Goal: Task Accomplishment & Management: Complete application form

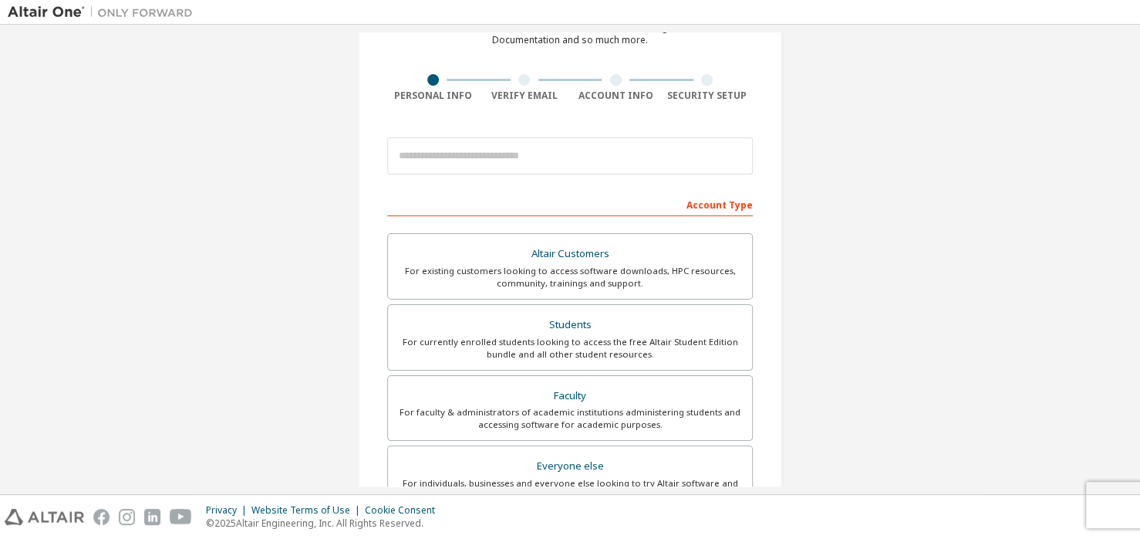
scroll to position [93, 0]
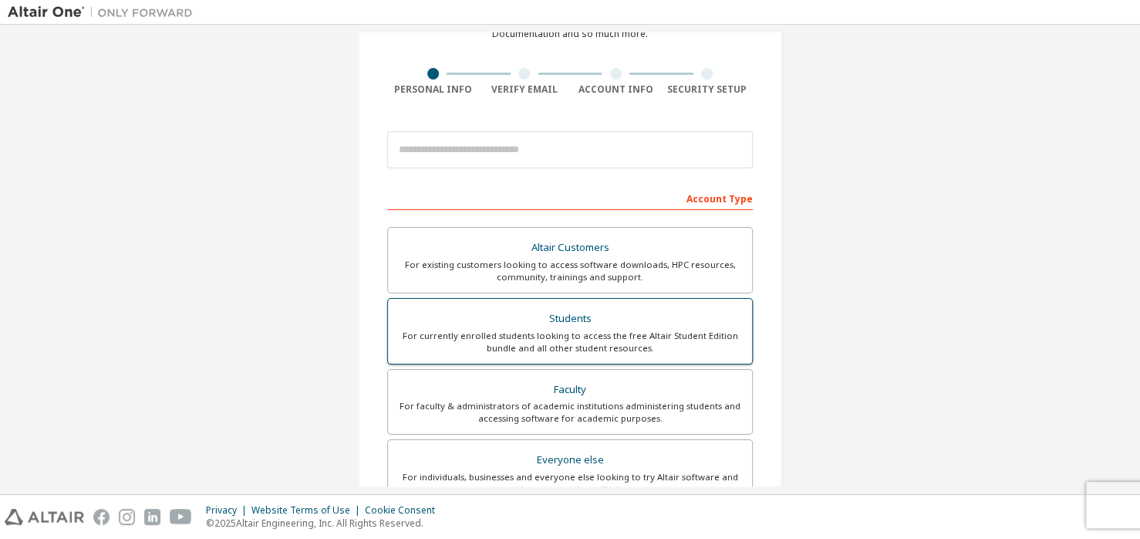
click at [566, 343] on div "For currently enrolled students looking to access the free Altair Student Editi…" at bounding box center [570, 341] width 346 height 25
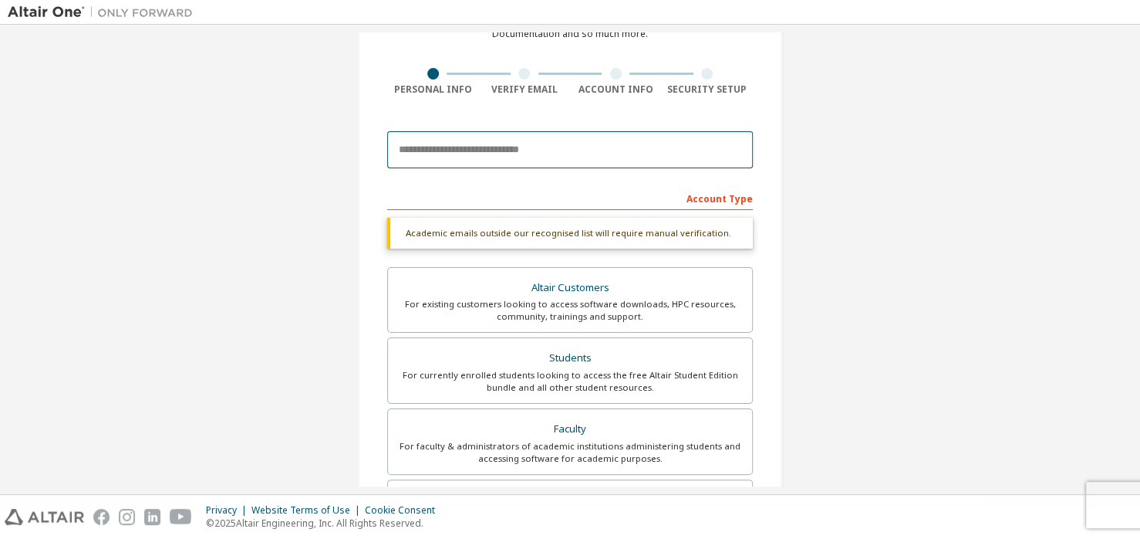
click at [497, 132] on input "email" at bounding box center [570, 149] width 366 height 37
type input "**********"
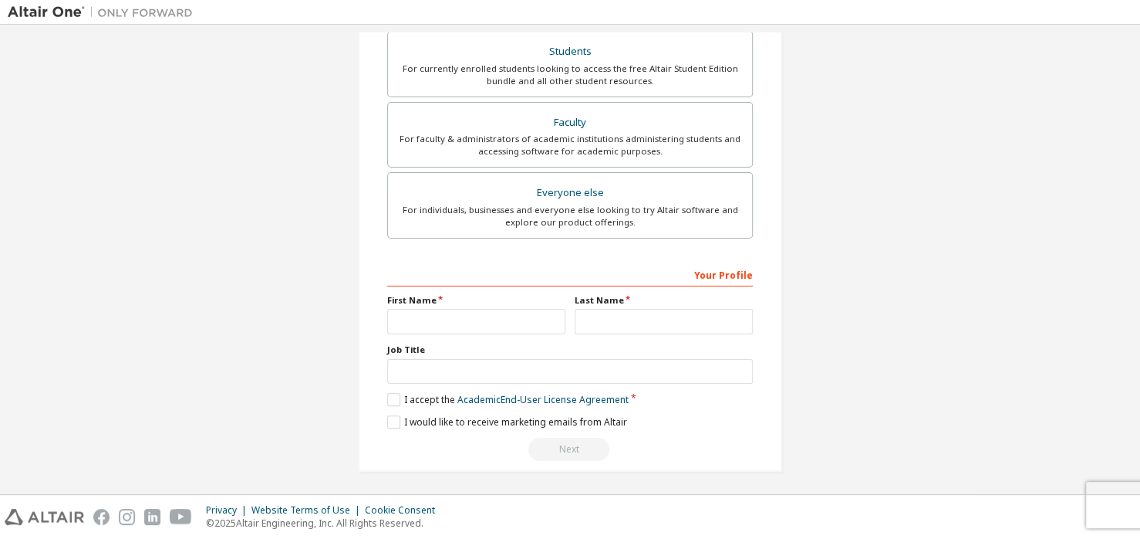
scroll to position [359, 0]
click at [465, 324] on input "text" at bounding box center [476, 321] width 178 height 25
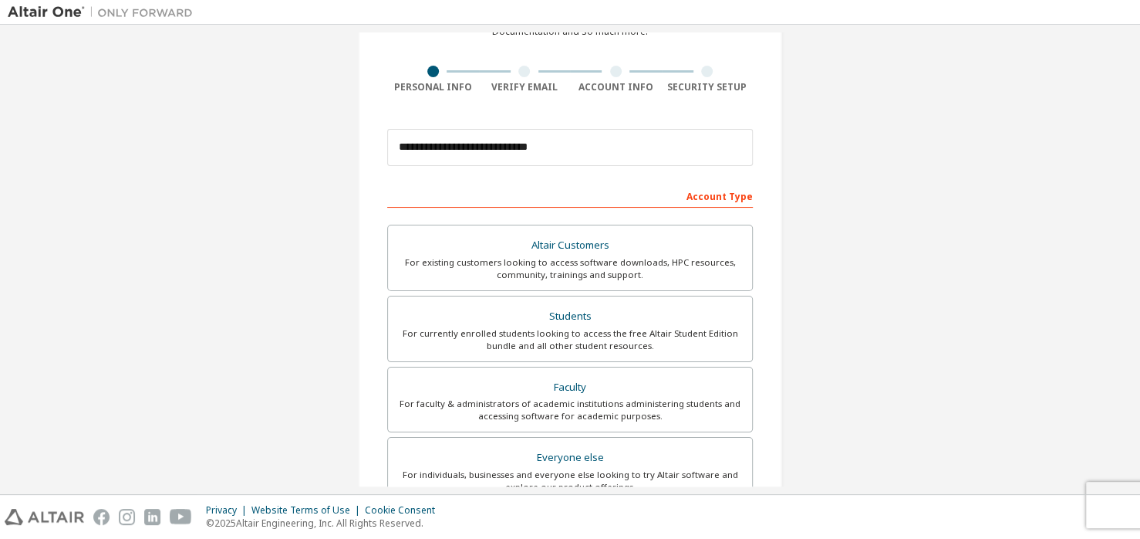
scroll to position [69, 0]
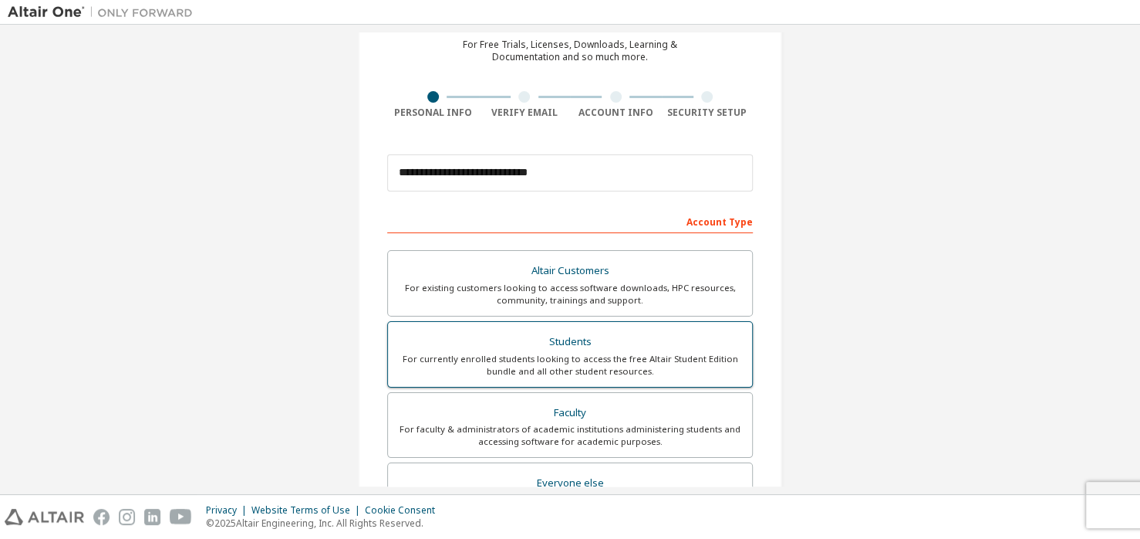
click at [491, 347] on div "Students" at bounding box center [570, 342] width 346 height 22
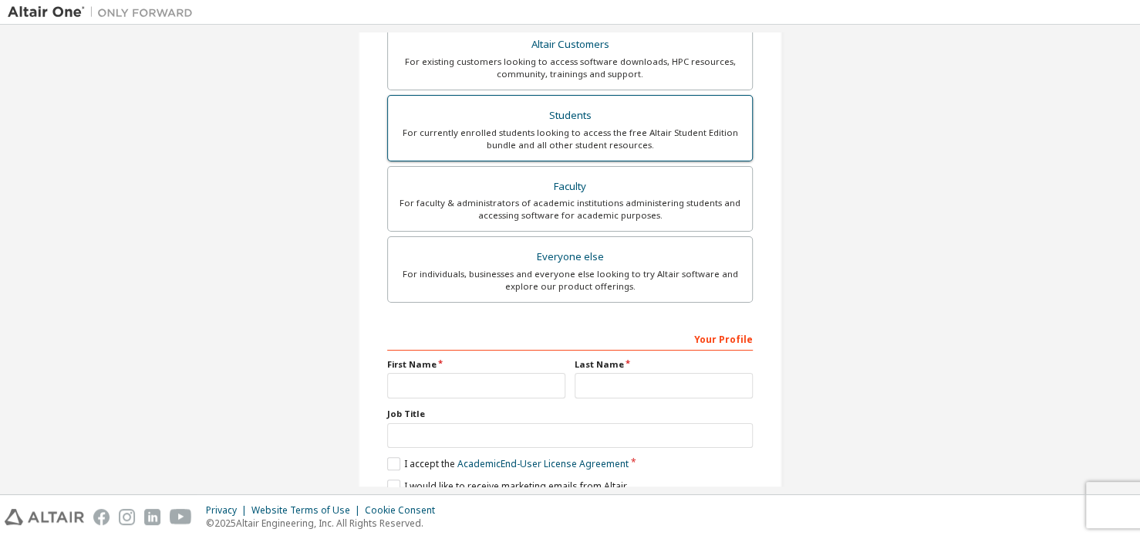
scroll to position [360, 0]
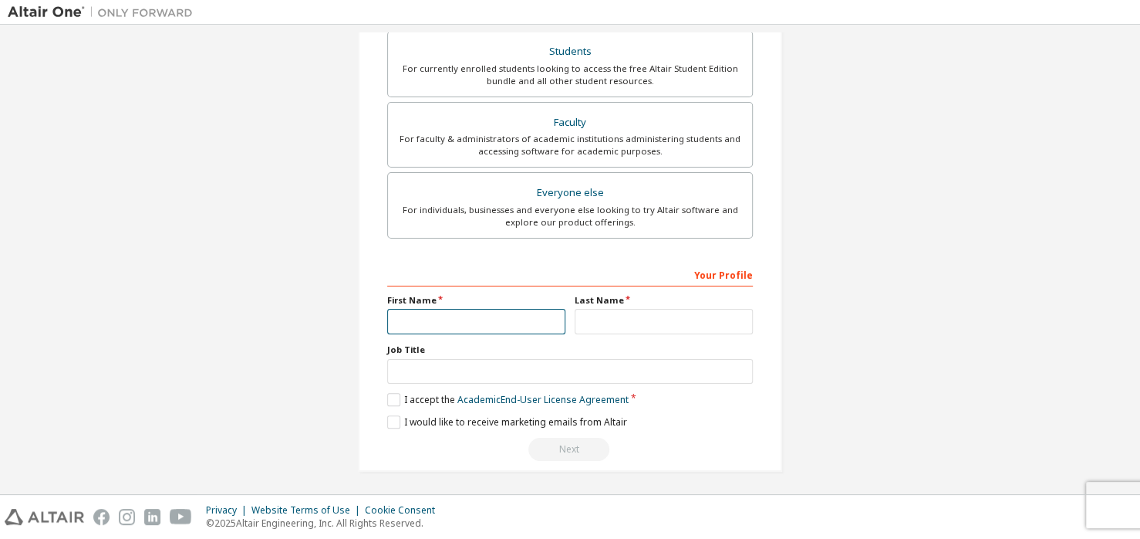
click at [462, 320] on input "text" at bounding box center [476, 321] width 178 height 25
type input "*"
type input "******"
click at [624, 324] on input "text" at bounding box center [664, 321] width 178 height 25
type input "*********"
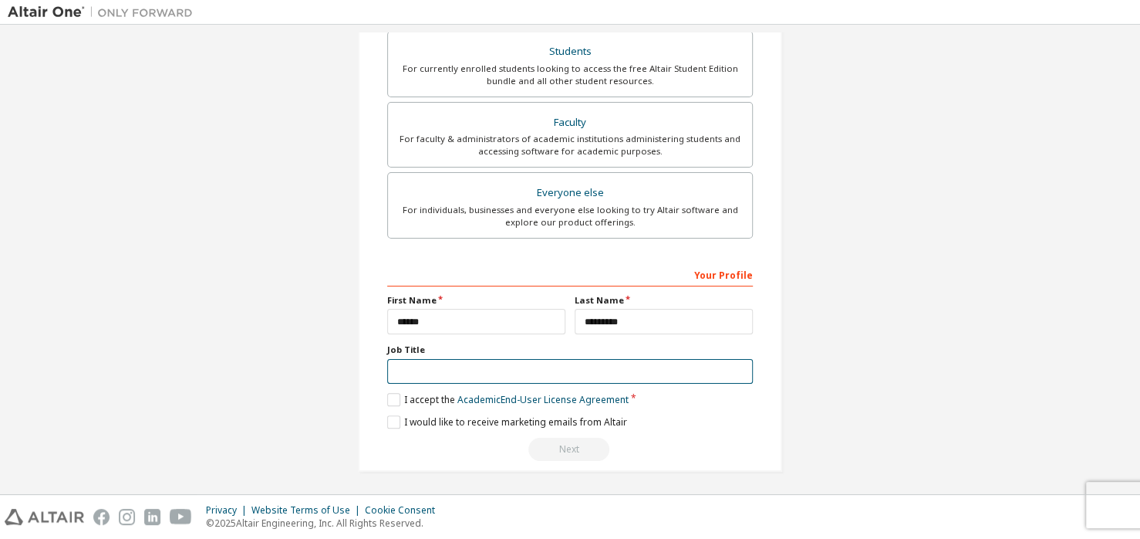
click at [605, 368] on input "text" at bounding box center [570, 371] width 366 height 25
type input "*******"
click at [414, 393] on label "I accept the Academic End-User License Agreement" at bounding box center [508, 399] width 242 height 13
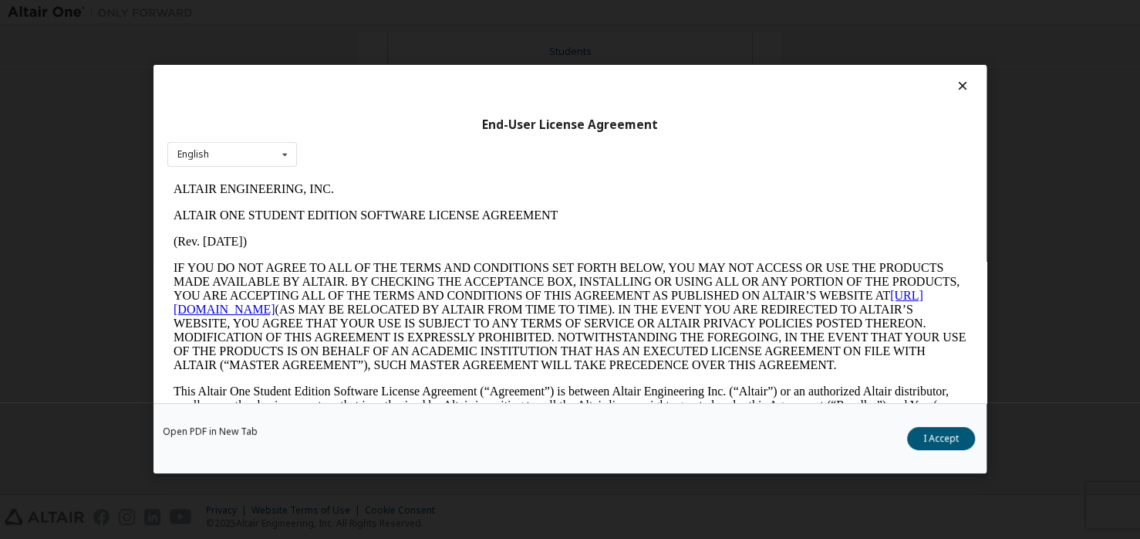
scroll to position [0, 0]
click at [938, 429] on button "I Accept" at bounding box center [941, 438] width 68 height 23
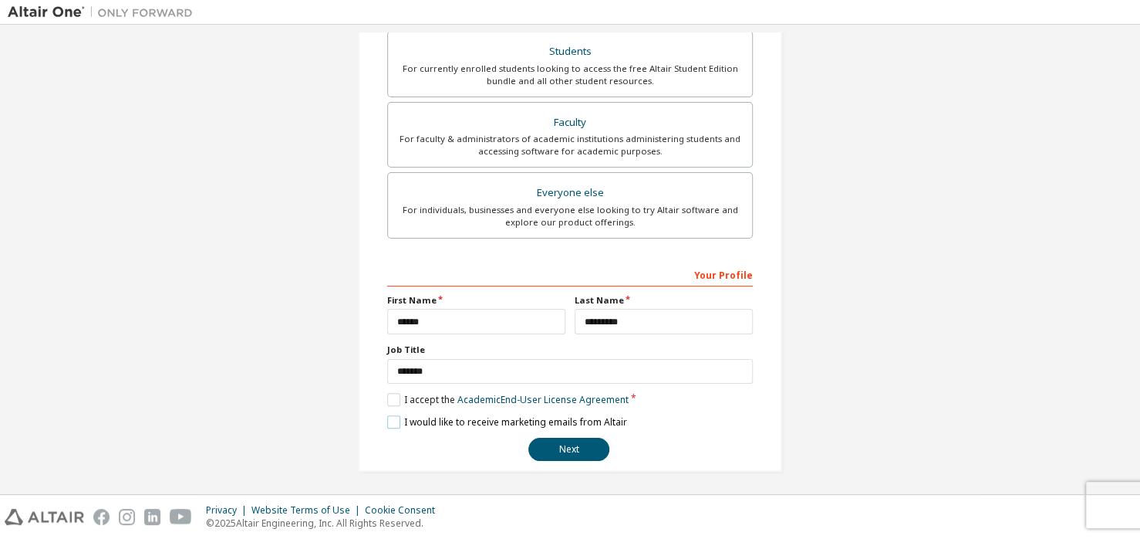
click at [440, 418] on label "I would like to receive marketing emails from Altair" at bounding box center [507, 421] width 240 height 13
click at [578, 443] on button "Next" at bounding box center [569, 449] width 81 height 23
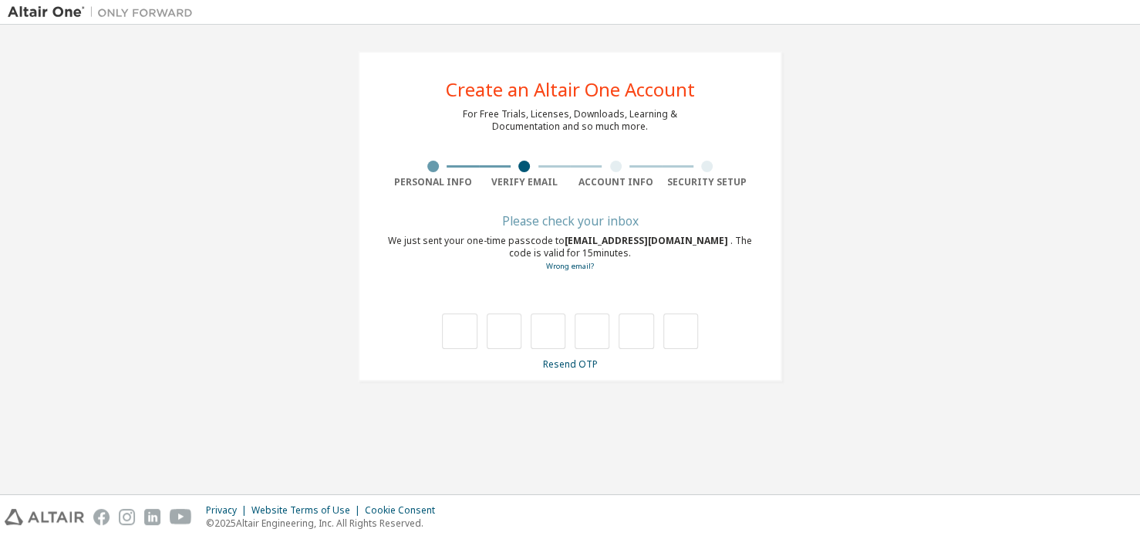
type input "*"
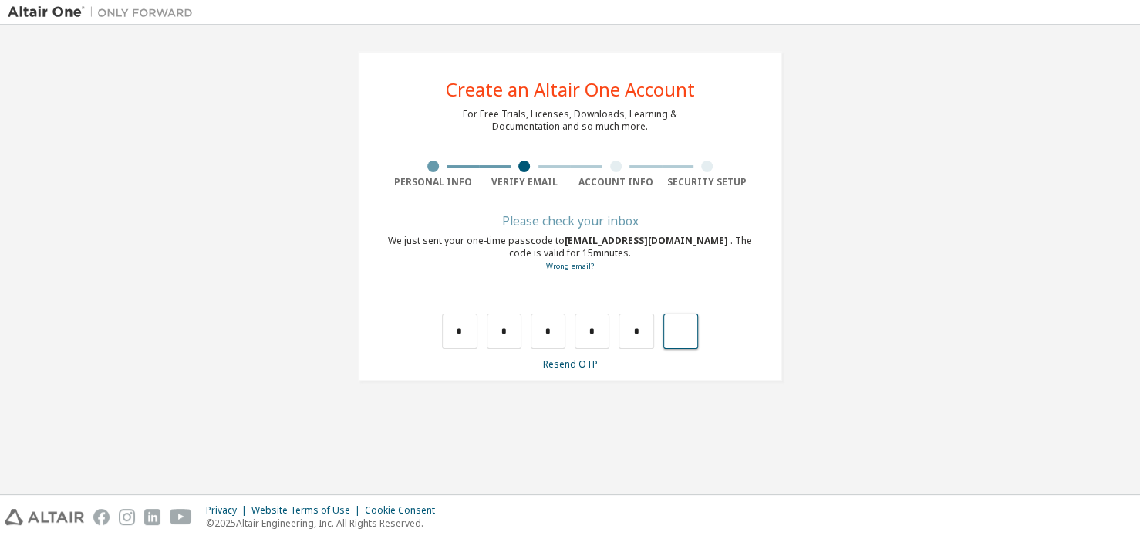
type input "*"
